Goal: Task Accomplishment & Management: Manage account settings

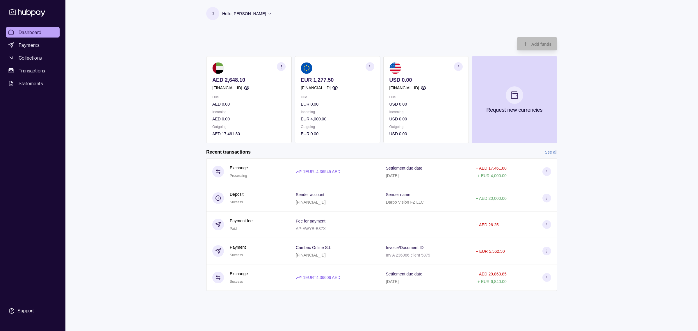
click at [419, 88] on p "[FINANCIAL_ID]" at bounding box center [404, 88] width 30 height 6
click at [426, 88] on icon "button" at bounding box center [424, 88] width 6 height 6
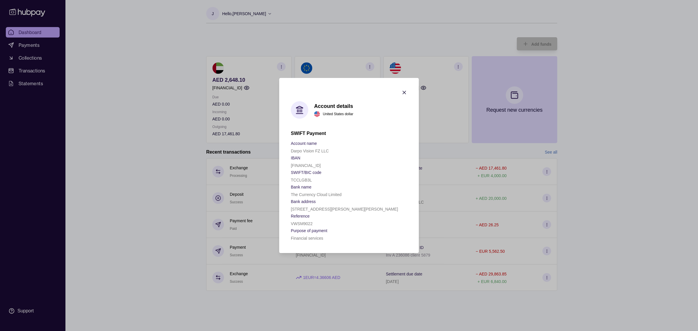
click at [404, 91] on icon "button" at bounding box center [404, 93] width 6 height 6
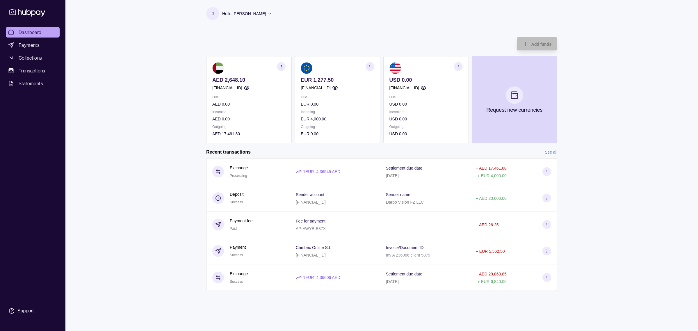
click at [162, 134] on div "Dashboard Payments Collections Transactions Statements Support J Hello, [PERSON…" at bounding box center [349, 165] width 698 height 331
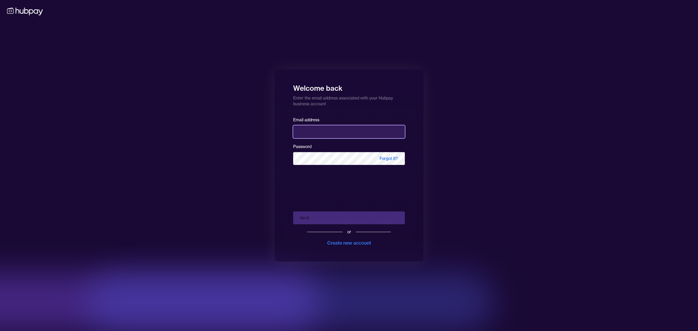
click at [315, 136] on input "email" at bounding box center [349, 131] width 112 height 13
type input "**********"
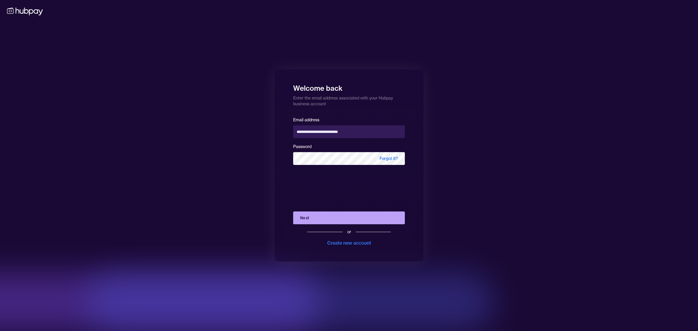
click at [309, 218] on button "Next" at bounding box center [349, 217] width 112 height 13
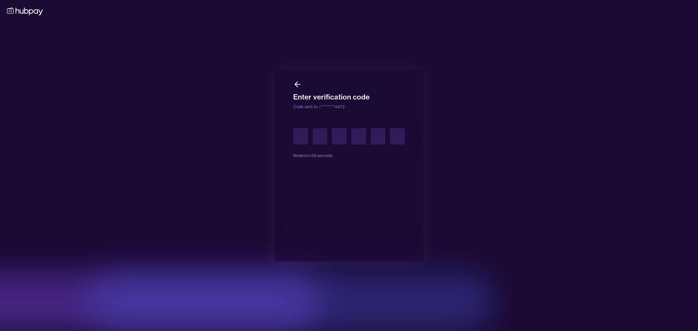
type input "*"
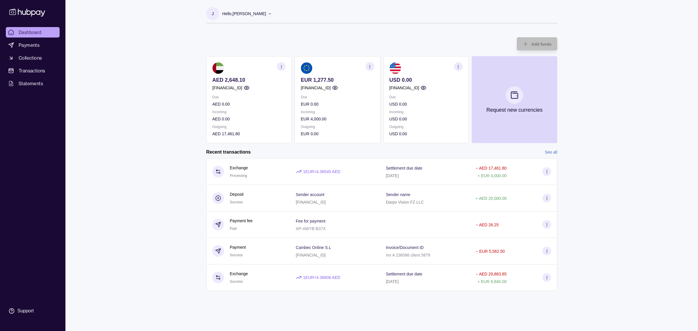
click at [554, 153] on link "See all" at bounding box center [551, 152] width 13 height 6
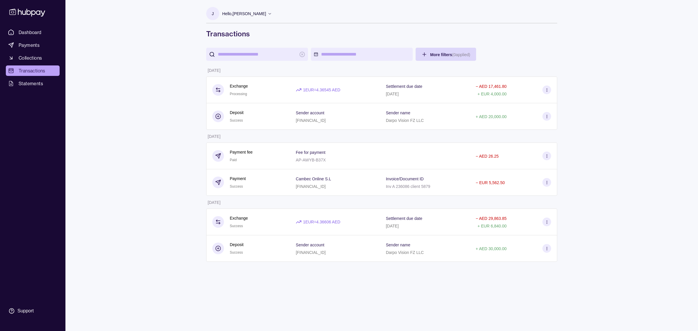
click at [512, 45] on div "J Hello, [PERSON_NAME] Darpo Vision FZ LLC Account Terms and conditions Privacy…" at bounding box center [382, 136] width 374 height 273
